Goal: Information Seeking & Learning: Find specific fact

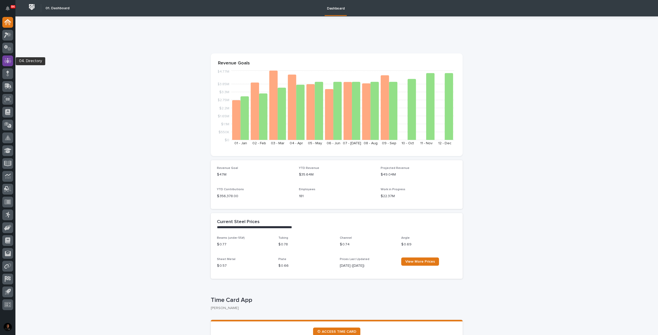
click at [8, 57] on div at bounding box center [7, 61] width 11 height 11
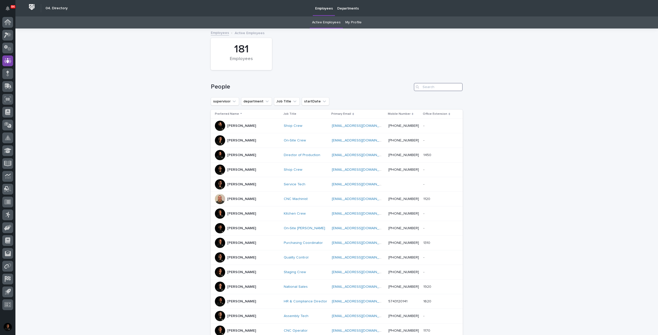
click at [434, 85] on input "Search" at bounding box center [438, 87] width 49 height 8
click at [255, 101] on button "department" at bounding box center [256, 101] width 31 height 8
click at [279, 158] on div "Coatings & Assembly Customer Support Engineering Executive HR Installation IT M…" at bounding box center [275, 158] width 67 height 56
click at [276, 162] on p "Executive" at bounding box center [273, 162] width 56 height 4
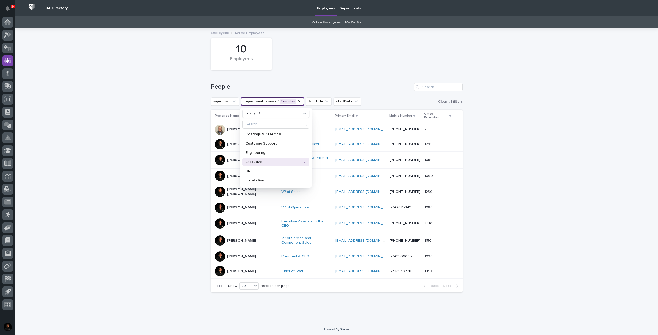
click at [160, 149] on div "Loading... Saving… Loading... Saving… 10 Employees People supervisor department…" at bounding box center [336, 176] width 643 height 294
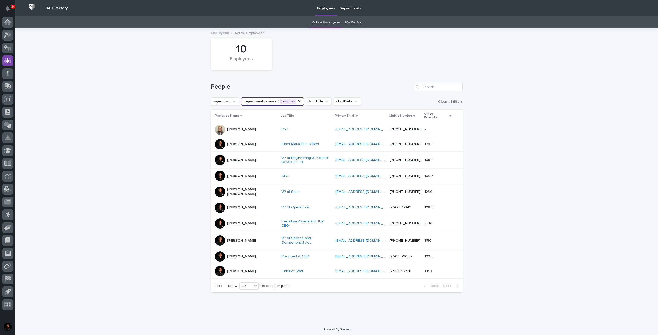
click at [249, 126] on div "[PERSON_NAME]" at bounding box center [246, 130] width 62 height 10
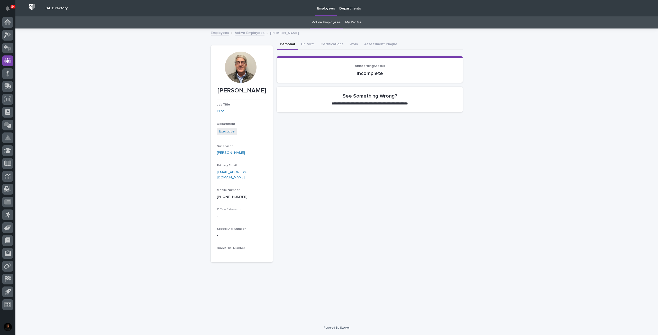
drag, startPoint x: 243, startPoint y: 63, endPoint x: 239, endPoint y: 72, distance: 9.5
click at [239, 72] on div at bounding box center [240, 67] width 31 height 31
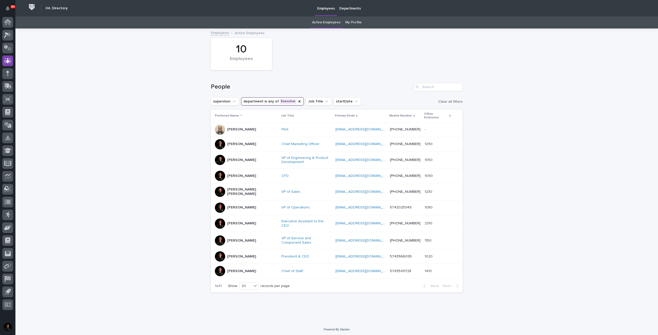
click at [241, 127] on p "[PERSON_NAME]" at bounding box center [241, 129] width 29 height 4
click at [245, 203] on div "[PERSON_NAME]" at bounding box center [246, 208] width 62 height 10
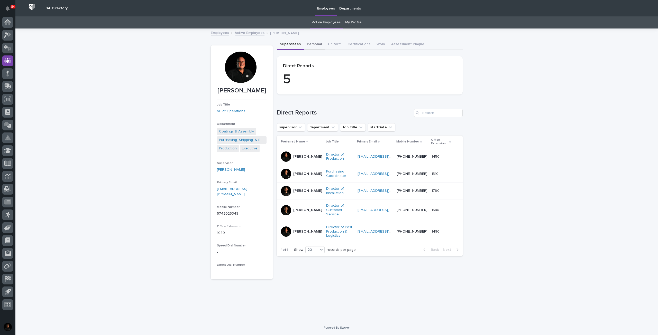
click at [314, 44] on button "Personal" at bounding box center [314, 44] width 21 height 11
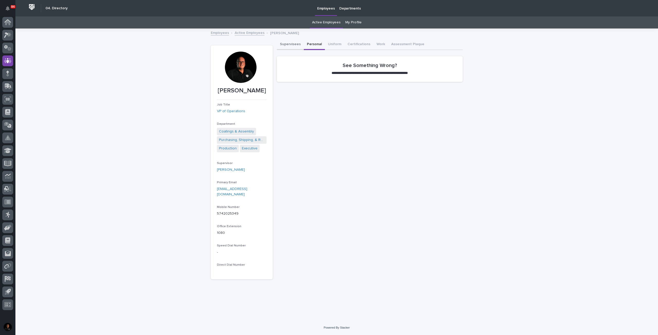
click at [292, 44] on button "Supervisees" at bounding box center [290, 44] width 27 height 11
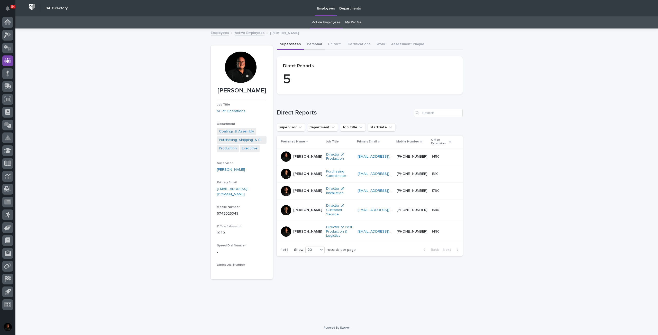
click at [313, 44] on button "Personal" at bounding box center [314, 44] width 21 height 11
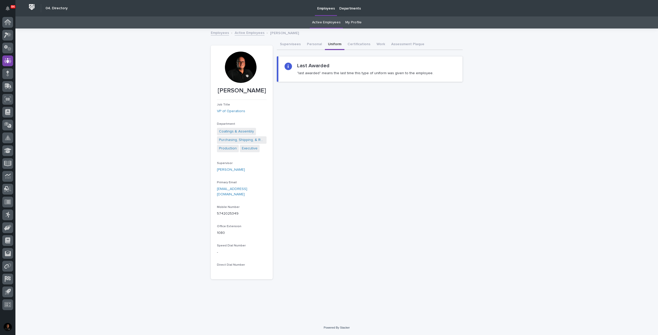
click at [333, 43] on button "Uniform" at bounding box center [335, 44] width 20 height 11
click at [350, 44] on button "Certifications" at bounding box center [358, 44] width 29 height 11
click at [374, 45] on button "Work" at bounding box center [380, 44] width 15 height 11
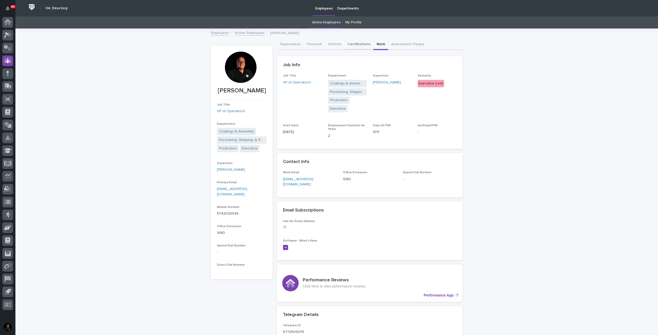
click at [354, 44] on button "Certifications" at bounding box center [358, 44] width 29 height 11
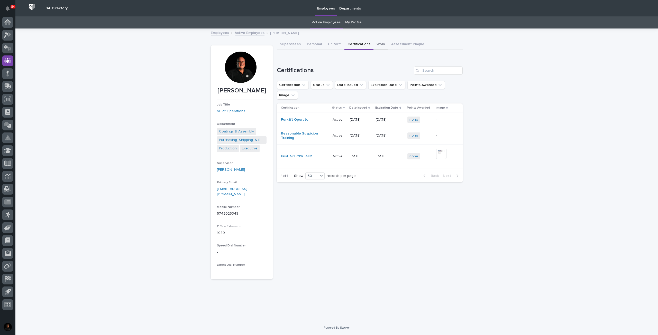
click at [380, 42] on button "Work" at bounding box center [380, 44] width 15 height 11
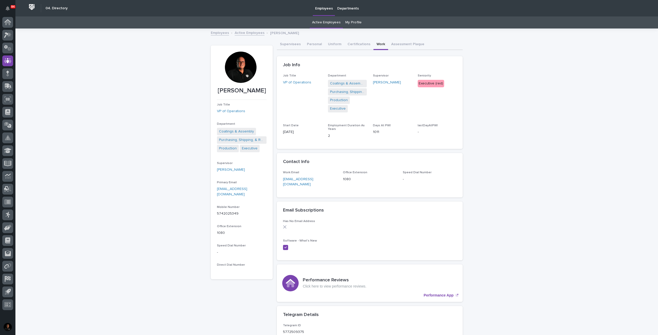
click at [225, 33] on link "Employees" at bounding box center [220, 33] width 18 height 6
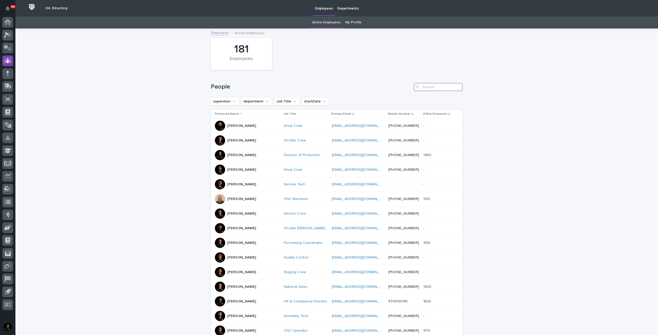
click at [429, 87] on input "Search" at bounding box center [438, 87] width 49 height 8
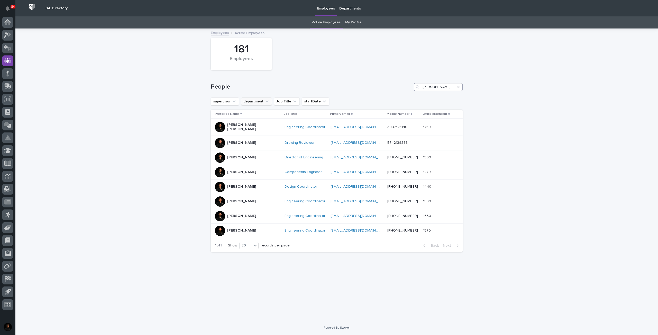
type input "[PERSON_NAME]"
click at [255, 99] on button "department" at bounding box center [256, 101] width 31 height 8
click at [261, 155] on div "Engineering" at bounding box center [275, 153] width 67 height 8
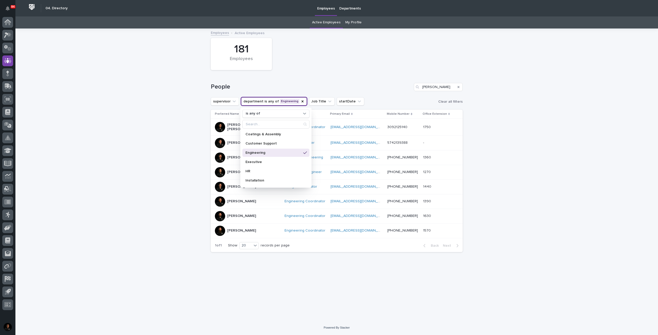
click at [459, 87] on icon "Search" at bounding box center [459, 87] width 2 height 2
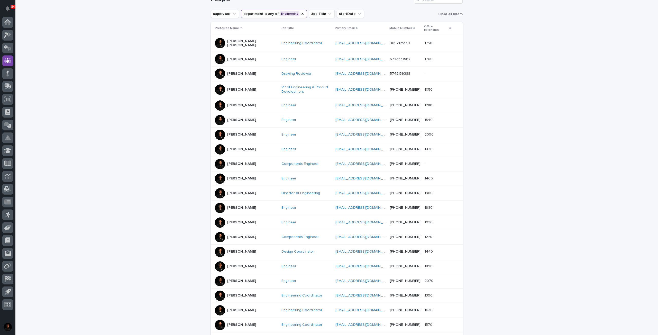
scroll to position [103, 0]
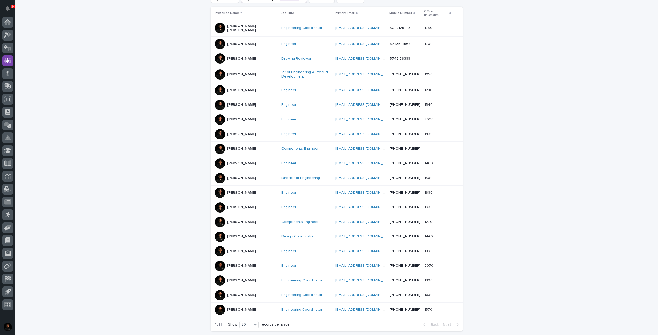
click at [243, 279] on p "[PERSON_NAME]" at bounding box center [241, 281] width 29 height 4
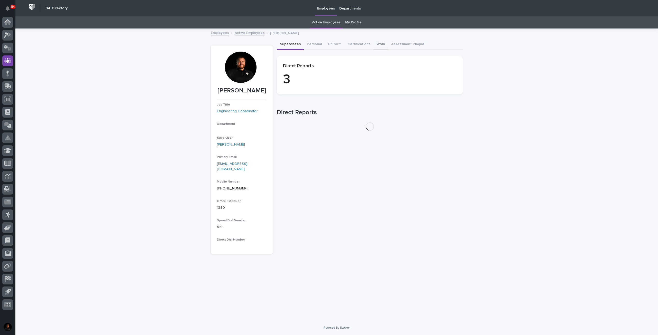
click at [382, 48] on div "Supervisees Personal Uniform Certifications Work Assessment Plaque" at bounding box center [370, 44] width 186 height 11
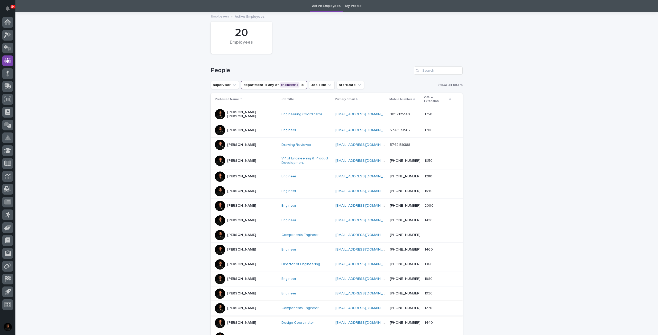
scroll to position [137, 0]
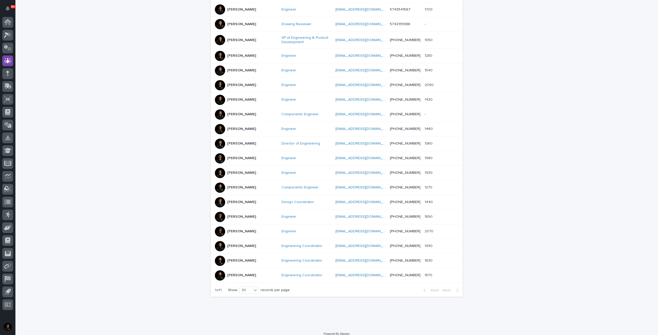
click at [247, 197] on div "[PERSON_NAME]" at bounding box center [246, 202] width 62 height 10
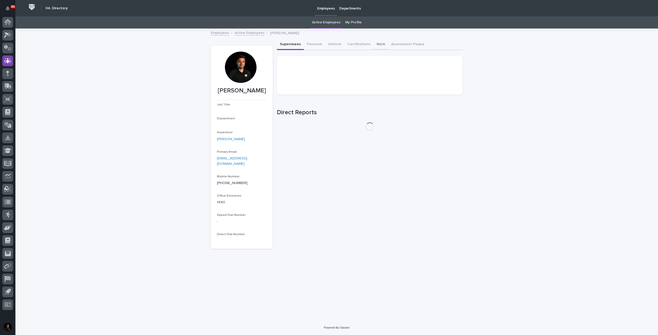
click at [375, 45] on button "Work" at bounding box center [380, 44] width 15 height 11
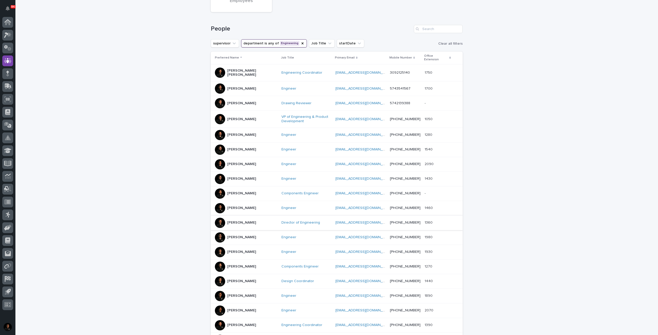
scroll to position [68, 0]
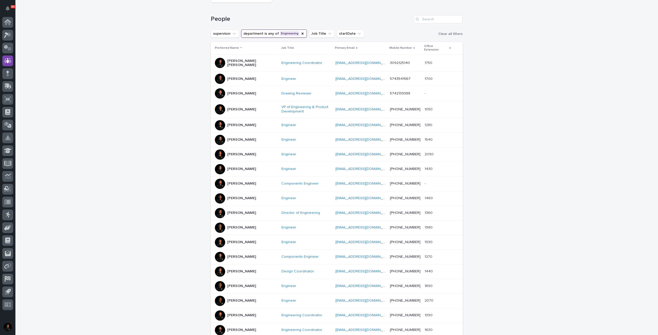
click at [250, 208] on div "[PERSON_NAME]" at bounding box center [246, 213] width 62 height 10
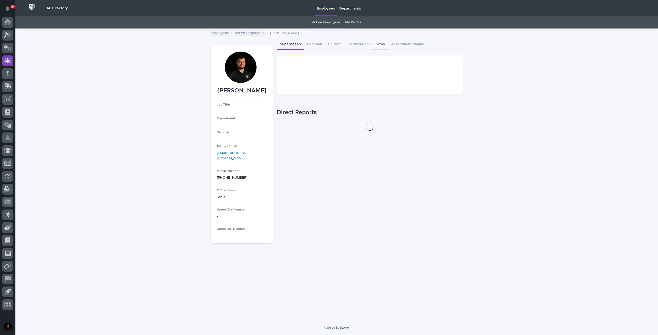
click at [373, 42] on button "Work" at bounding box center [380, 44] width 15 height 11
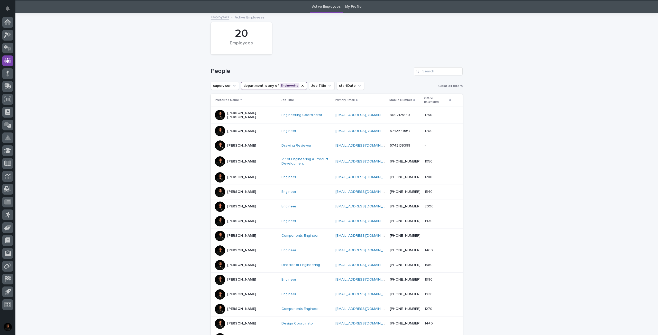
scroll to position [16, 0]
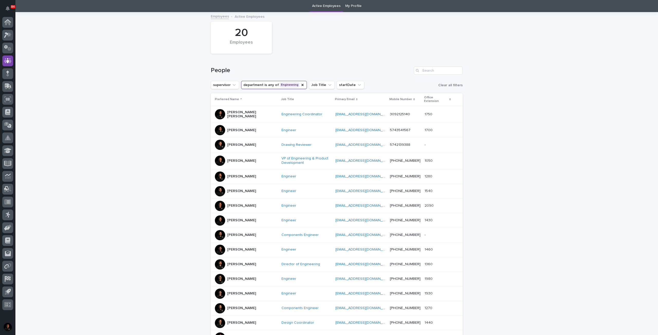
click at [241, 174] on div "[PERSON_NAME]" at bounding box center [241, 176] width 29 height 8
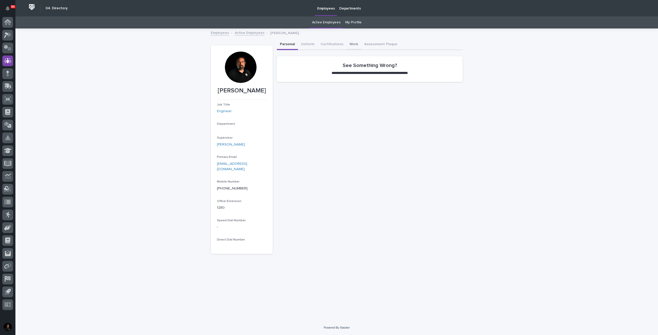
click at [354, 43] on button "Work" at bounding box center [353, 44] width 15 height 11
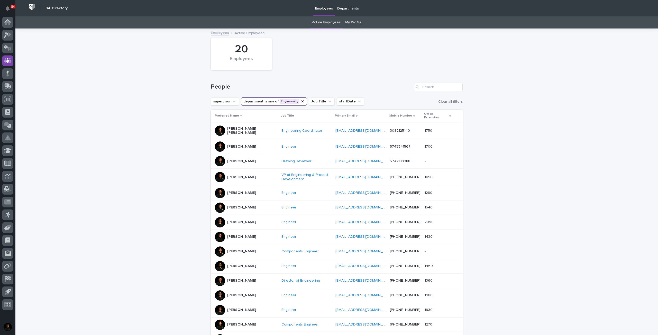
click at [363, 24] on div "Active Employees My Profile" at bounding box center [336, 22] width 643 height 12
click at [355, 22] on link "My Profile" at bounding box center [353, 22] width 16 height 12
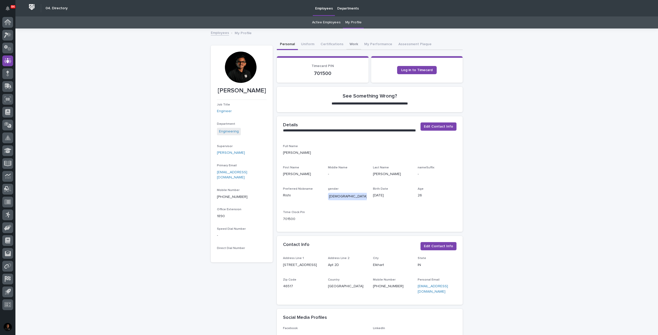
click at [351, 45] on button "Work" at bounding box center [353, 44] width 15 height 11
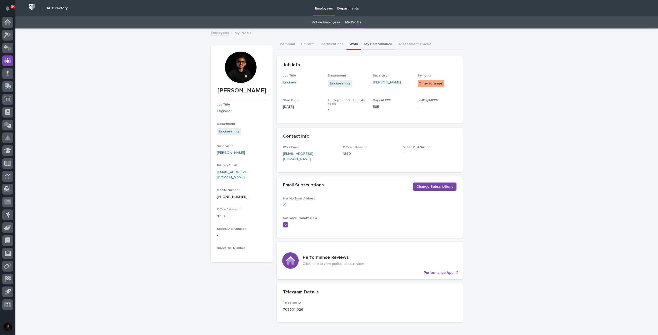
click at [372, 45] on button "My Performance" at bounding box center [378, 44] width 34 height 11
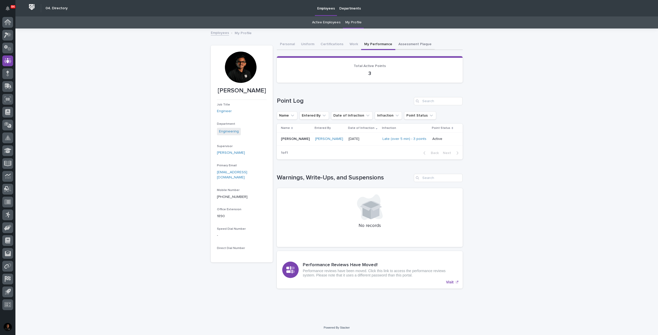
click at [400, 44] on button "Assessment Plaque" at bounding box center [414, 44] width 39 height 11
